Goal: Book appointment/travel/reservation

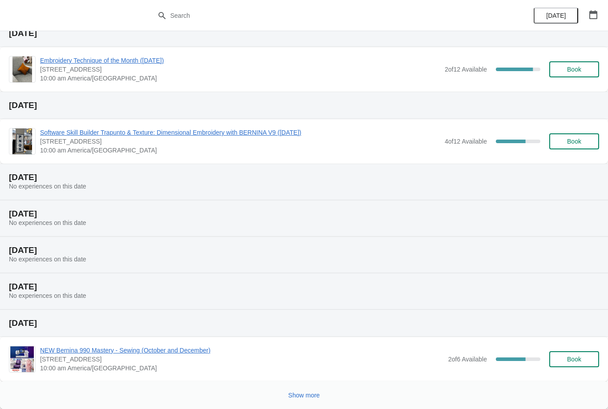
scroll to position [107, 0]
click at [303, 403] on button "Show more" at bounding box center [304, 395] width 39 height 16
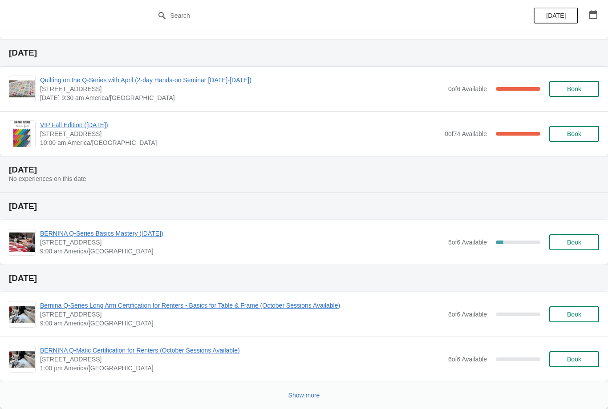
scroll to position [783, 0]
click at [303, 399] on button "Show more" at bounding box center [304, 395] width 39 height 16
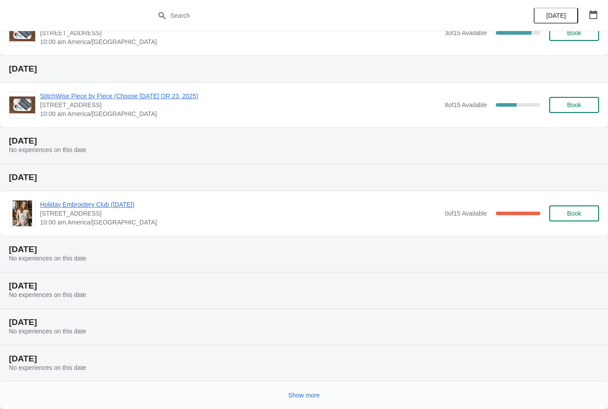
scroll to position [1182, 0]
click at [316, 401] on button "Show more" at bounding box center [304, 395] width 39 height 16
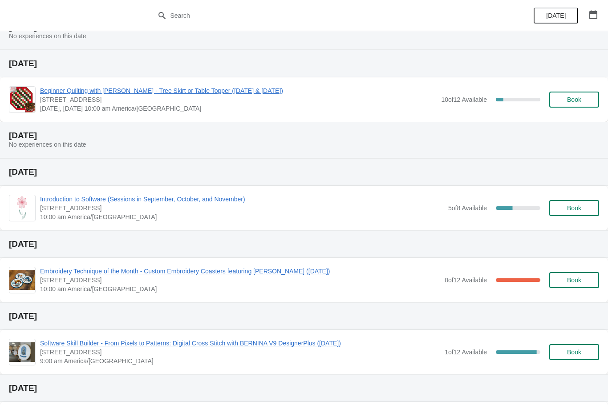
scroll to position [1587, 0]
click at [60, 87] on span "Beginner Quilting with [PERSON_NAME] - Tree Skirt or Table Topper ([DATE] & [DA…" at bounding box center [238, 90] width 396 height 9
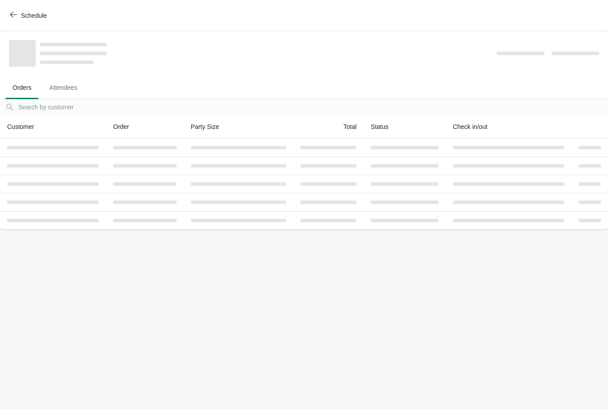
scroll to position [0, 0]
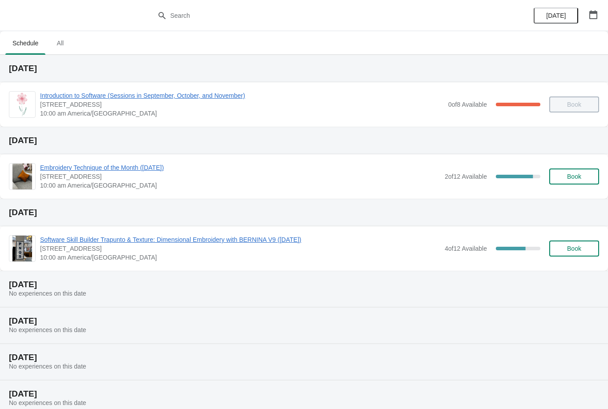
click at [565, 15] on span "[DATE]" at bounding box center [555, 15] width 28 height 7
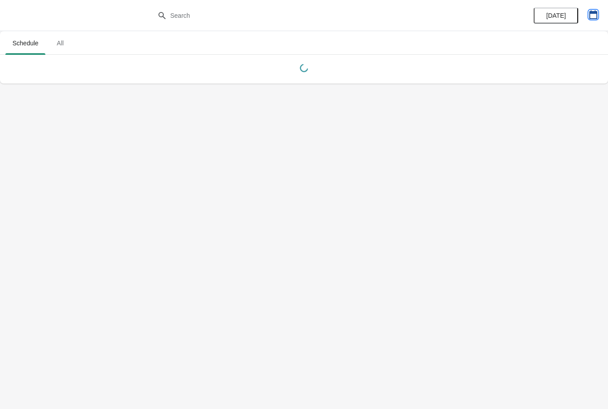
click at [594, 16] on icon "button" at bounding box center [593, 14] width 9 height 9
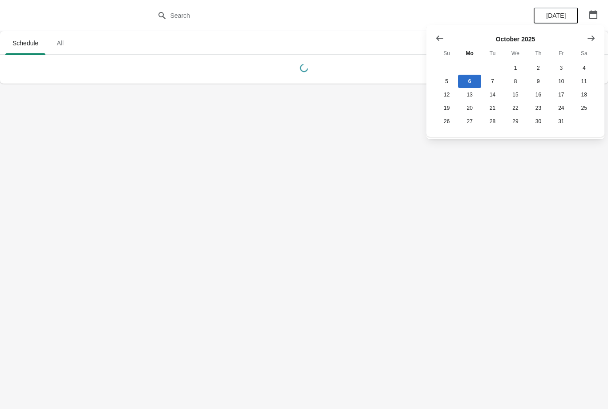
click at [597, 32] on button "Show next month, November 2025" at bounding box center [591, 38] width 16 height 16
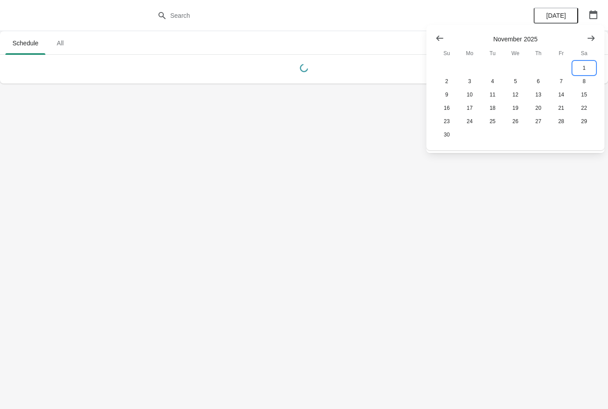
click at [584, 63] on button "1" at bounding box center [584, 67] width 23 height 13
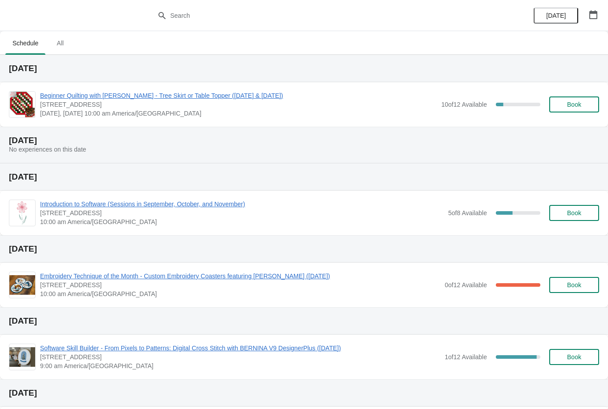
click at [572, 106] on span "Book" at bounding box center [574, 104] width 14 height 7
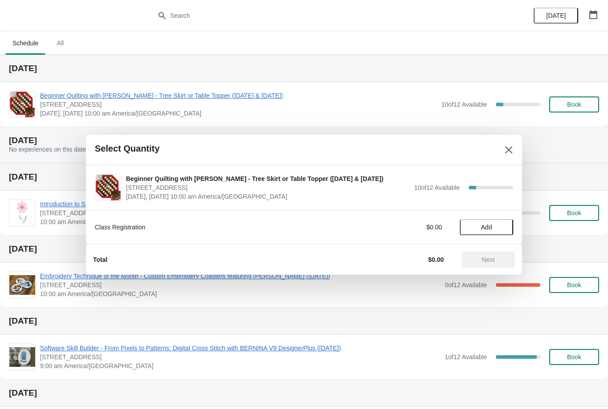
click at [496, 220] on button "Add" at bounding box center [486, 227] width 53 height 16
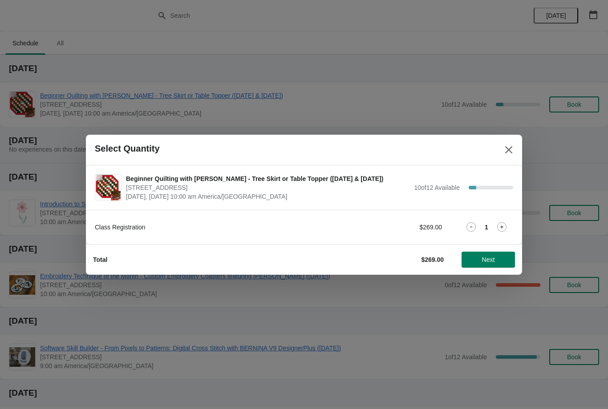
click at [489, 153] on span "Select Quantity" at bounding box center [293, 149] width 397 height 10
click at [501, 149] on button "Close" at bounding box center [508, 150] width 16 height 16
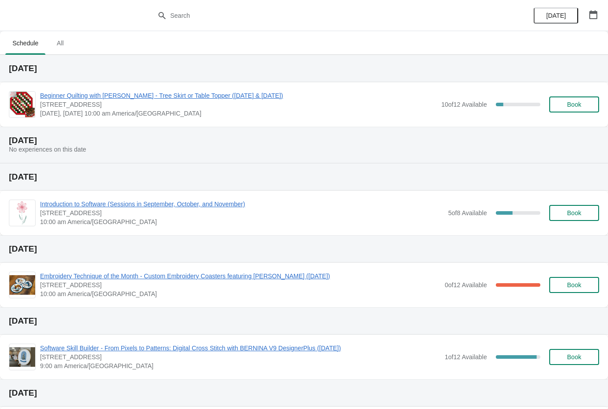
click at [238, 91] on span "Beginner Quilting with [PERSON_NAME] - Tree Skirt or Table Topper ([DATE] & [DA…" at bounding box center [238, 95] width 396 height 9
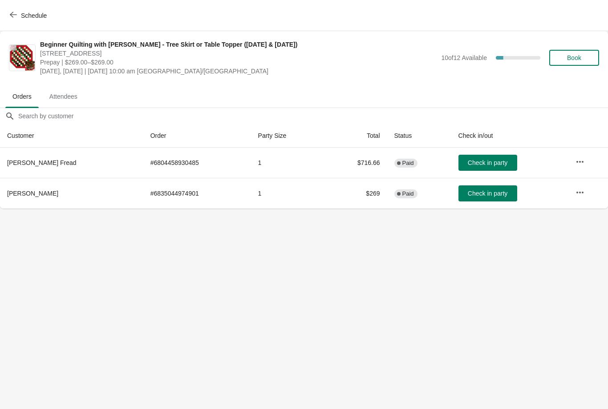
click at [574, 54] on span "Book" at bounding box center [574, 57] width 14 height 7
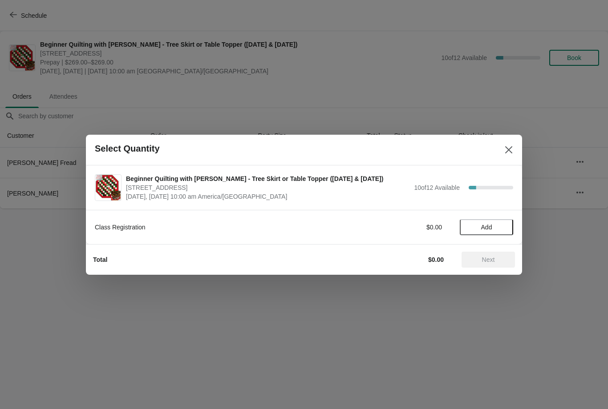
click at [489, 234] on button "Add" at bounding box center [486, 227] width 53 height 16
click at [500, 259] on span "Next" at bounding box center [487, 259] width 39 height 7
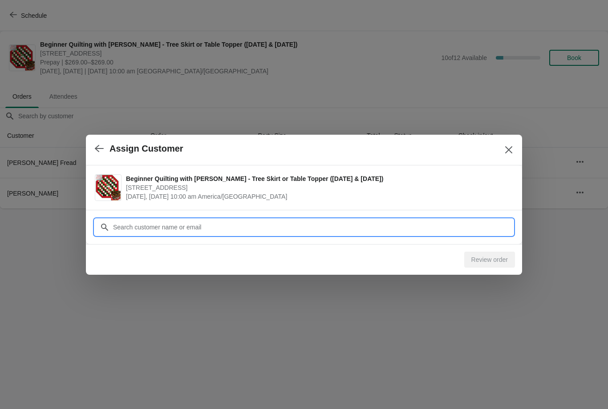
click at [444, 227] on input "Customer" at bounding box center [313, 227] width 400 height 16
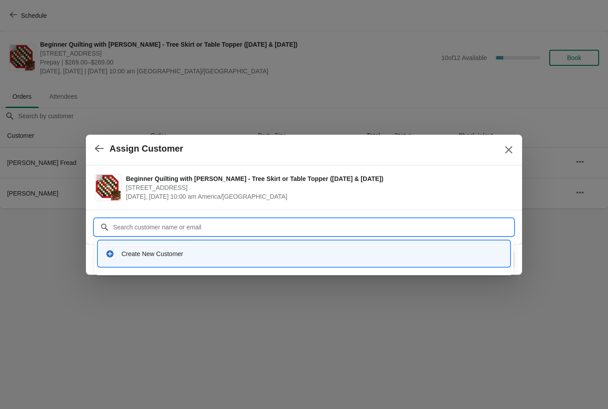
click at [124, 262] on div "Create New Customer" at bounding box center [304, 254] width 404 height 18
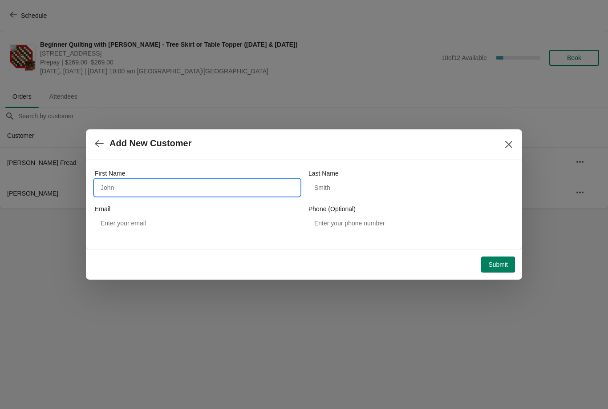
click at [120, 180] on input "First Name" at bounding box center [197, 188] width 205 height 16
click at [102, 151] on button "button" at bounding box center [99, 143] width 16 height 17
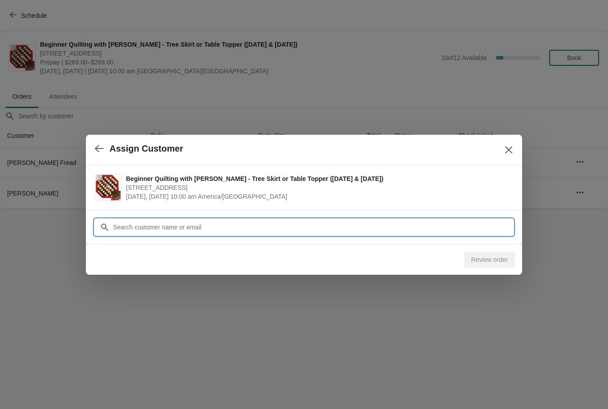
click at [131, 209] on div "Assign Customer Beginner Quilting with Terri - Tree Skirt or Table Topper (Nove…" at bounding box center [304, 209] width 608 height 0
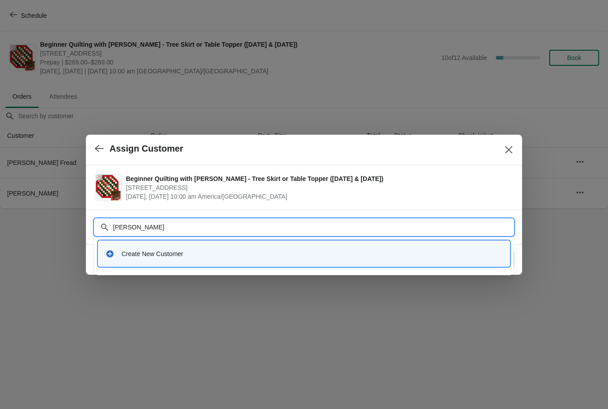
type input "Jean sull"
click at [355, 249] on div "Create New Customer" at bounding box center [304, 254] width 404 height 18
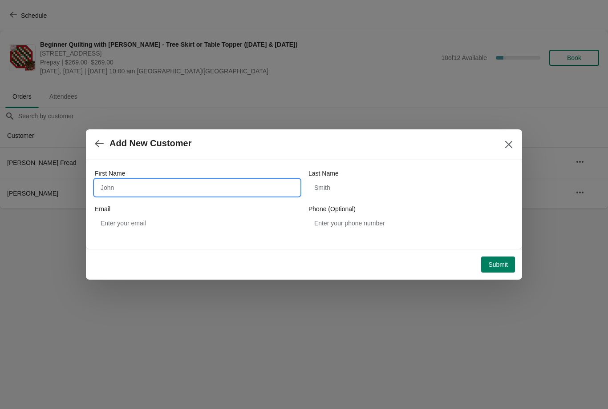
click at [235, 191] on input "First Name" at bounding box center [197, 188] width 205 height 16
type input "Jean"
click at [357, 180] on input "Last Name" at bounding box center [410, 188] width 205 height 16
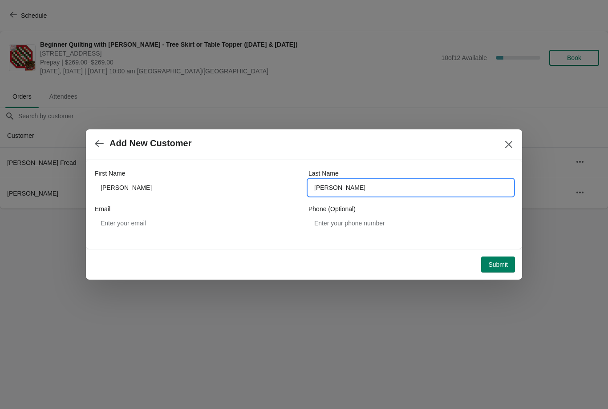
type input "Sullivan"
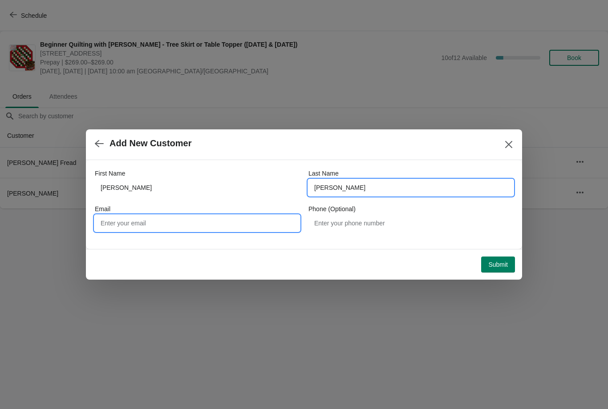
click at [232, 218] on input "Email" at bounding box center [197, 223] width 205 height 16
type input "Jeanamn@aol.com"
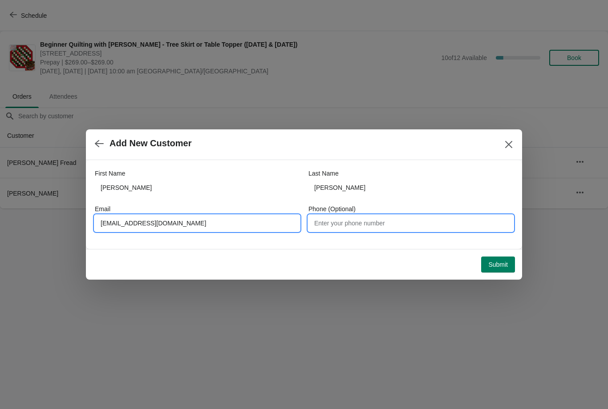
click at [363, 219] on input "Phone (Optional)" at bounding box center [410, 223] width 205 height 16
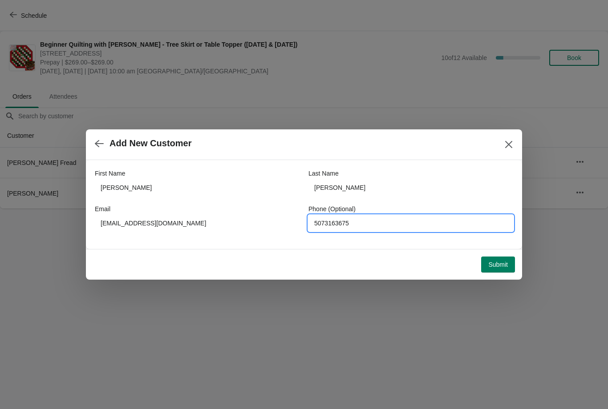
type input "5073163675"
click at [502, 261] on span "Submit" at bounding box center [498, 264] width 20 height 7
